Goal: Transaction & Acquisition: Subscribe to service/newsletter

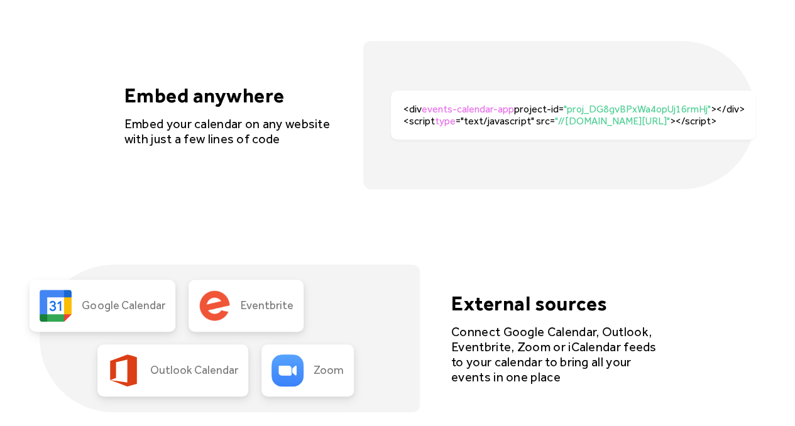
scroll to position [2664, 0]
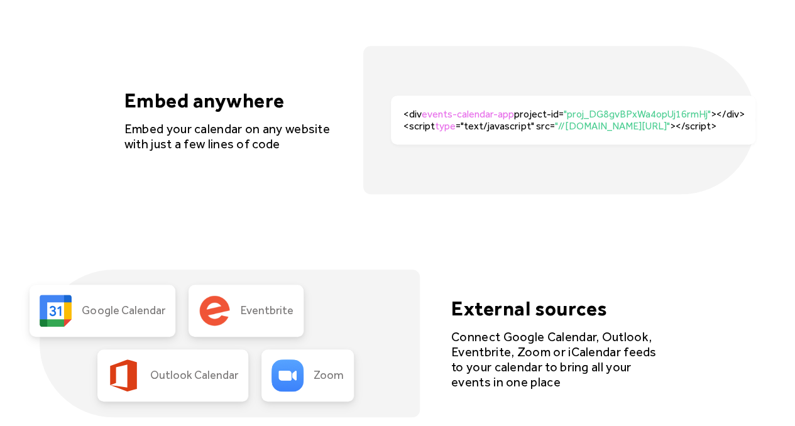
click at [480, 123] on div "<div events-calendar-app project-id= "proj_DG8gvBPxWa4opUj16rmHj" ></div><scrip…" at bounding box center [579, 120] width 352 height 24
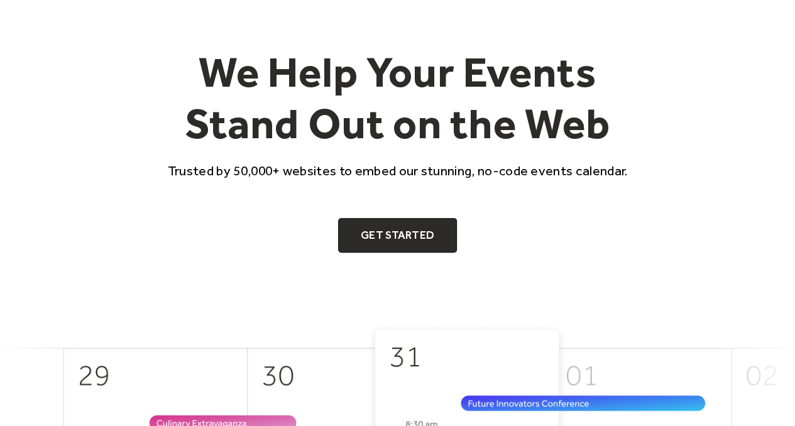
scroll to position [0, 0]
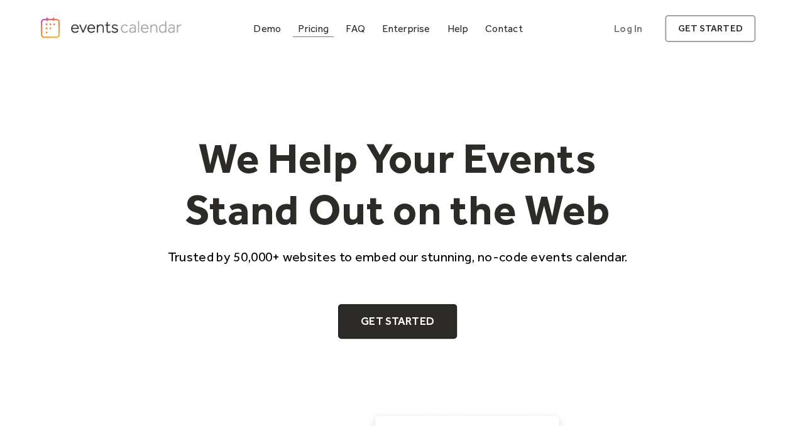
click at [327, 25] on div "Pricing" at bounding box center [313, 28] width 31 height 7
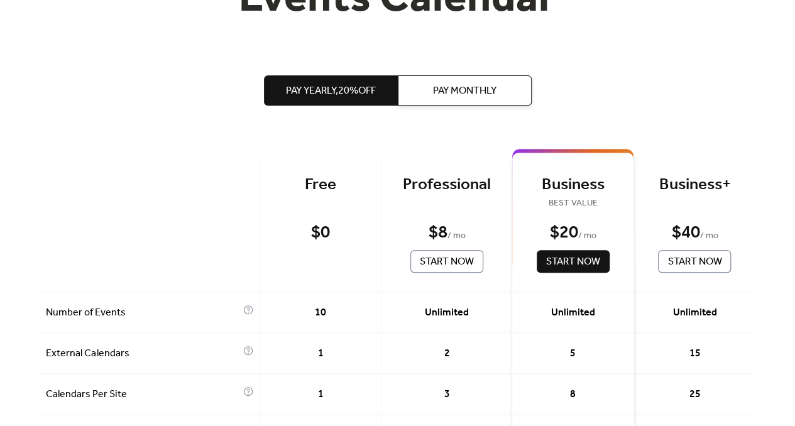
scroll to position [209, 0]
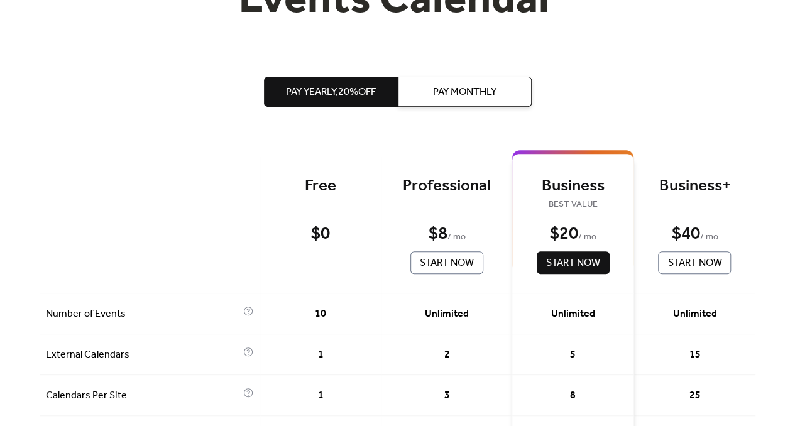
click at [439, 90] on span "Pay Monthly" at bounding box center [464, 92] width 63 height 15
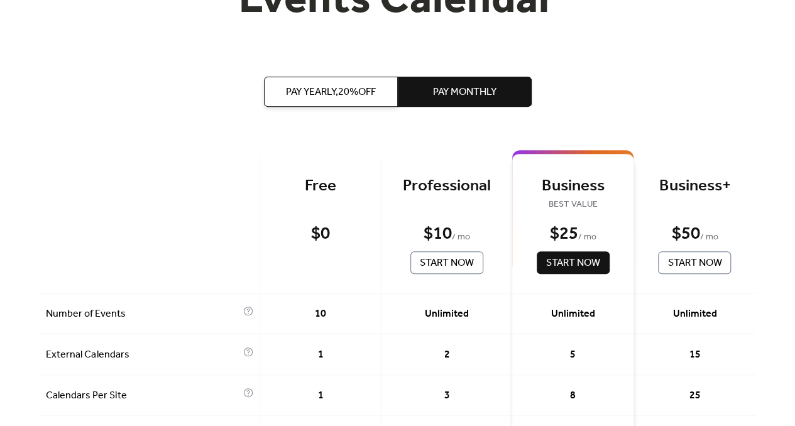
click at [354, 82] on button "Pay Yearly, 20% off" at bounding box center [331, 92] width 134 height 30
